Goal: Download file/media

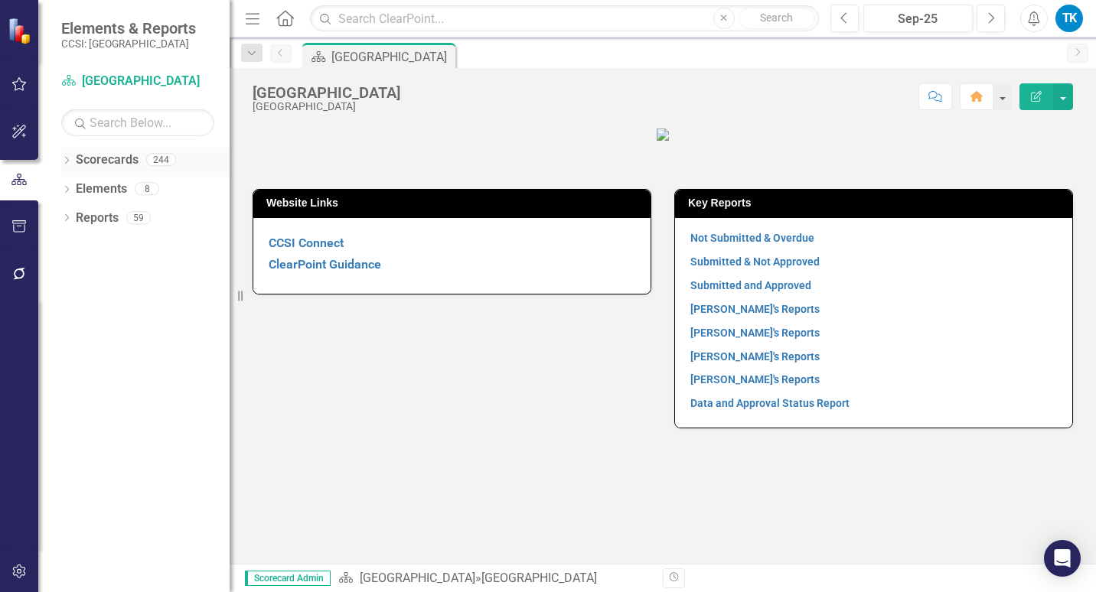
click at [65, 160] on icon "Dropdown" at bounding box center [66, 162] width 11 height 8
click at [77, 190] on icon "Dropdown" at bounding box center [74, 188] width 11 height 9
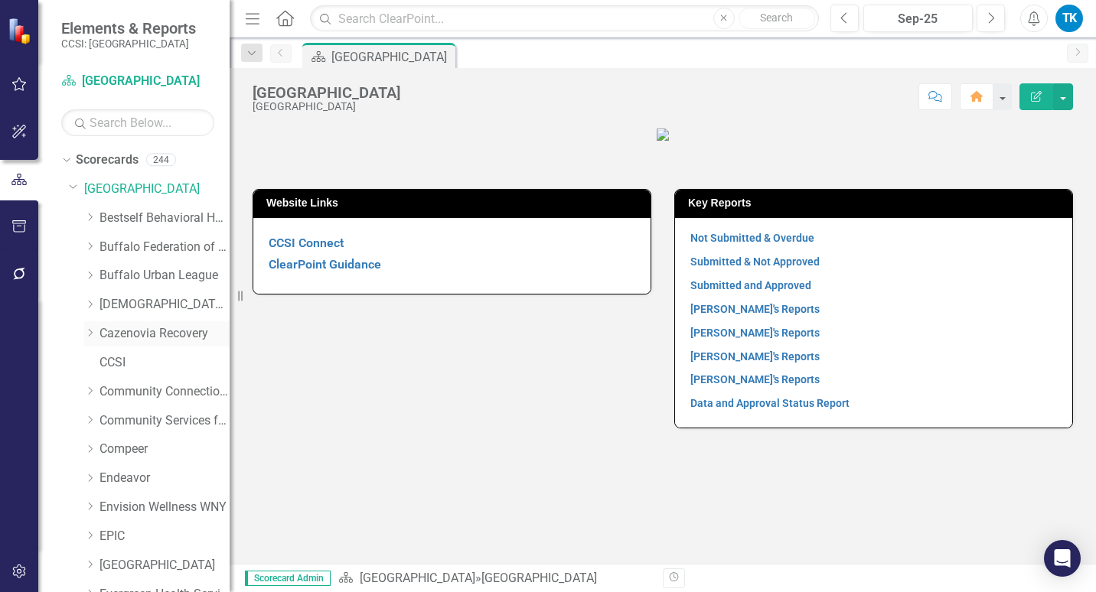
click at [89, 331] on icon "Dropdown" at bounding box center [89, 332] width 11 height 9
click at [174, 453] on link "Permanent Supportive Housing" at bounding box center [172, 450] width 115 height 18
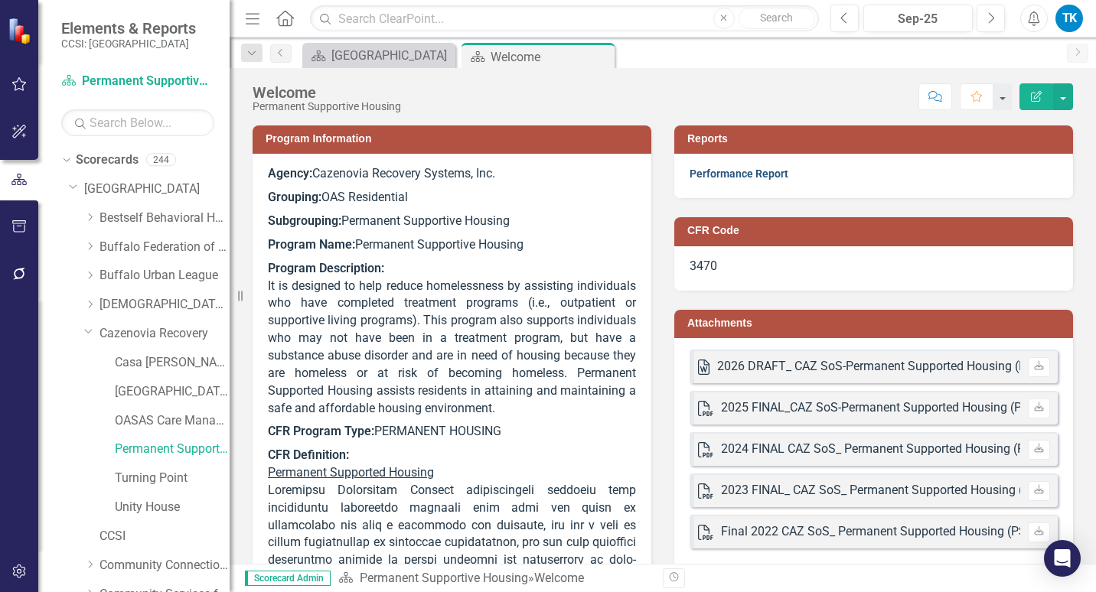
click at [737, 168] on link "Performance Report" at bounding box center [739, 174] width 99 height 12
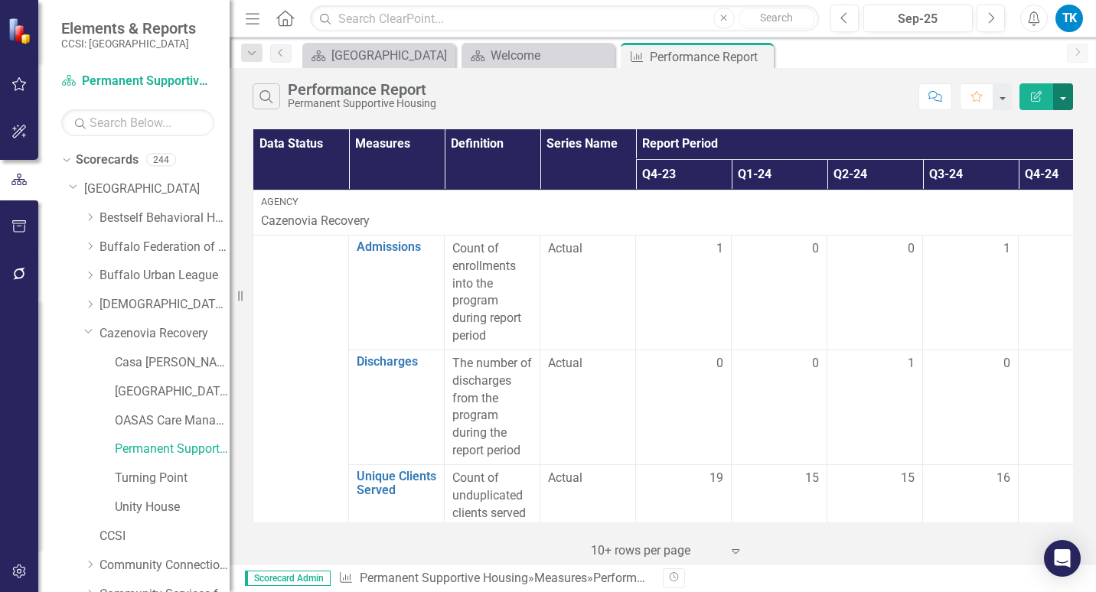
click at [1068, 96] on button "button" at bounding box center [1063, 96] width 20 height 27
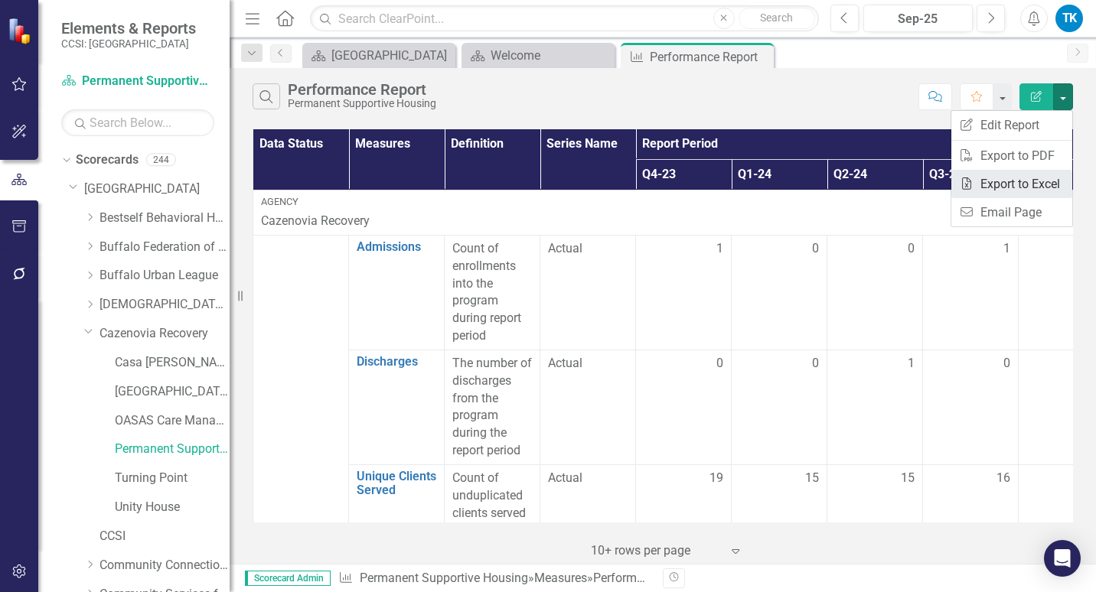
click at [1030, 184] on link "Excel Export to Excel" at bounding box center [1011, 184] width 121 height 28
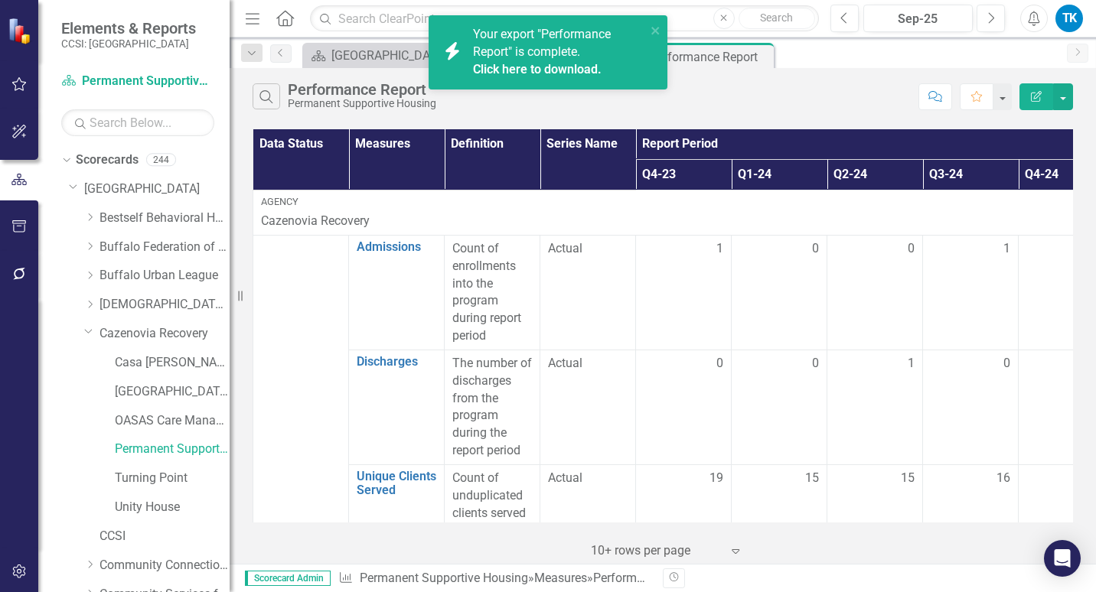
click at [558, 66] on link "Click here to download." at bounding box center [537, 69] width 129 height 15
